Goal: Find specific page/section: Find specific page/section

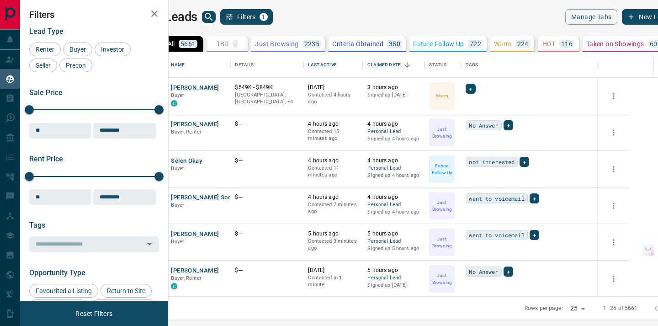
scroll to position [244, 485]
click at [214, 16] on icon "search button" at bounding box center [208, 16] width 11 height 11
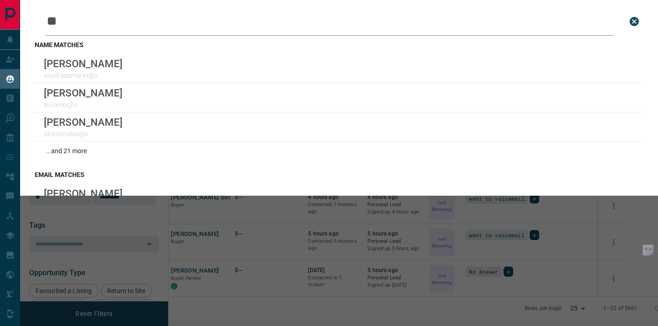
type input "*"
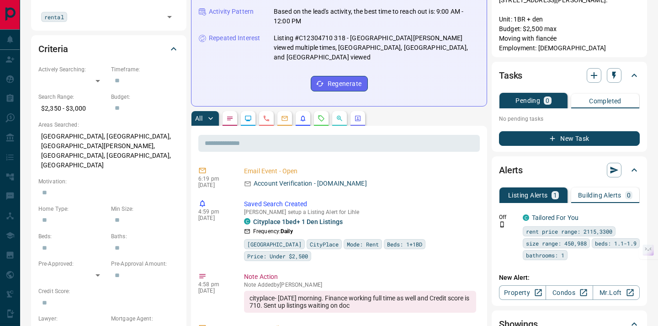
scroll to position [66, 0]
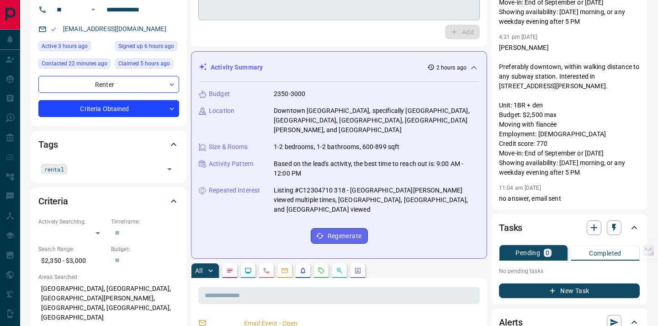
scroll to position [65, 0]
